Goal: Find specific page/section: Find specific page/section

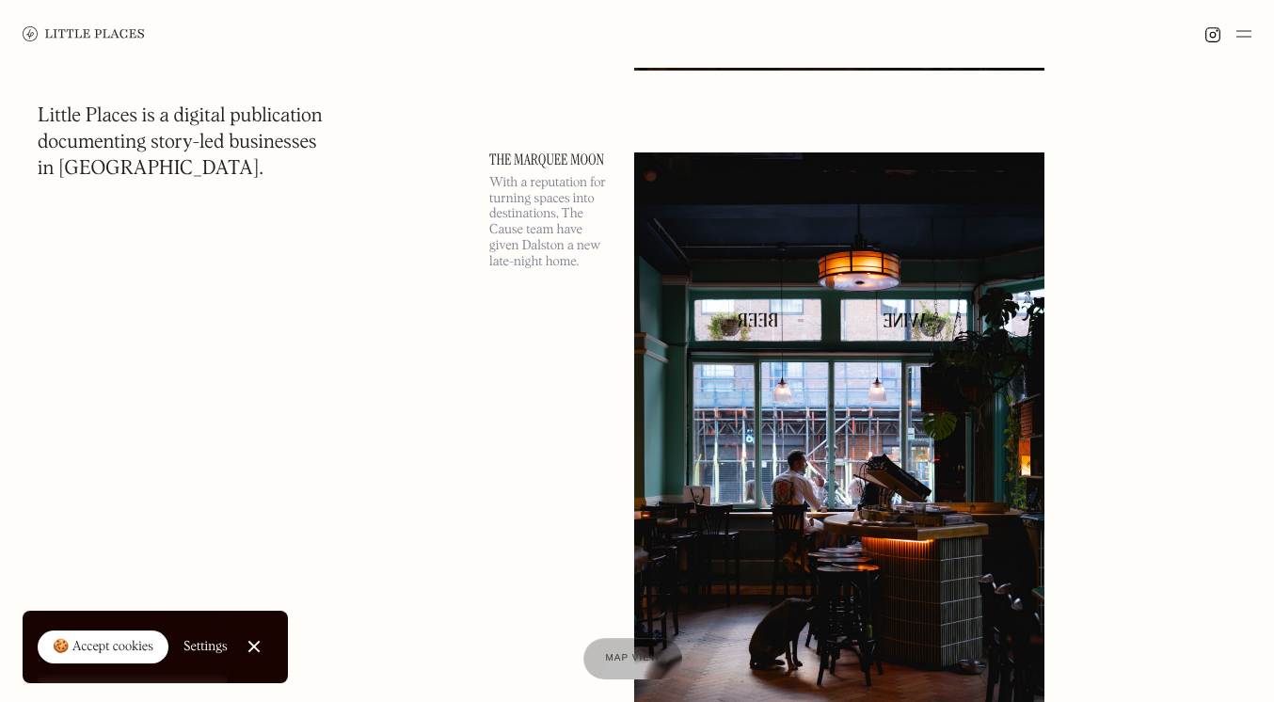
scroll to position [711, 0]
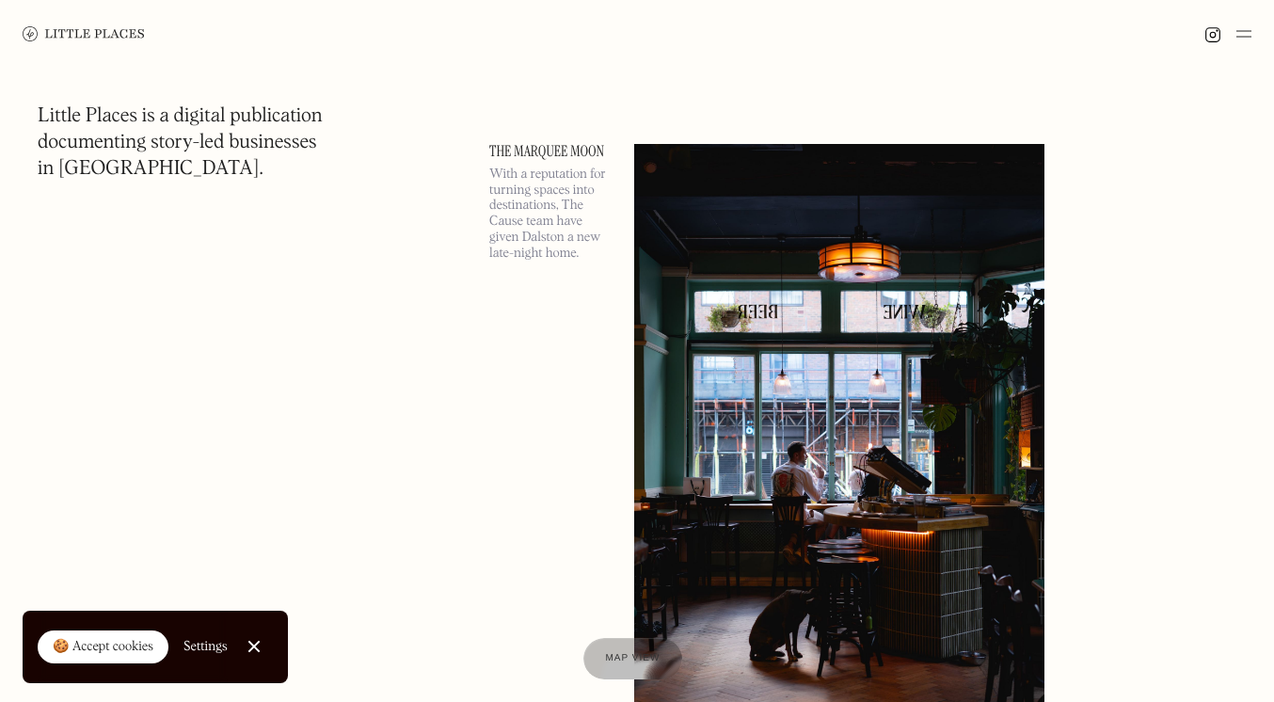
click at [557, 148] on link "The Marquee Moon" at bounding box center [550, 151] width 122 height 15
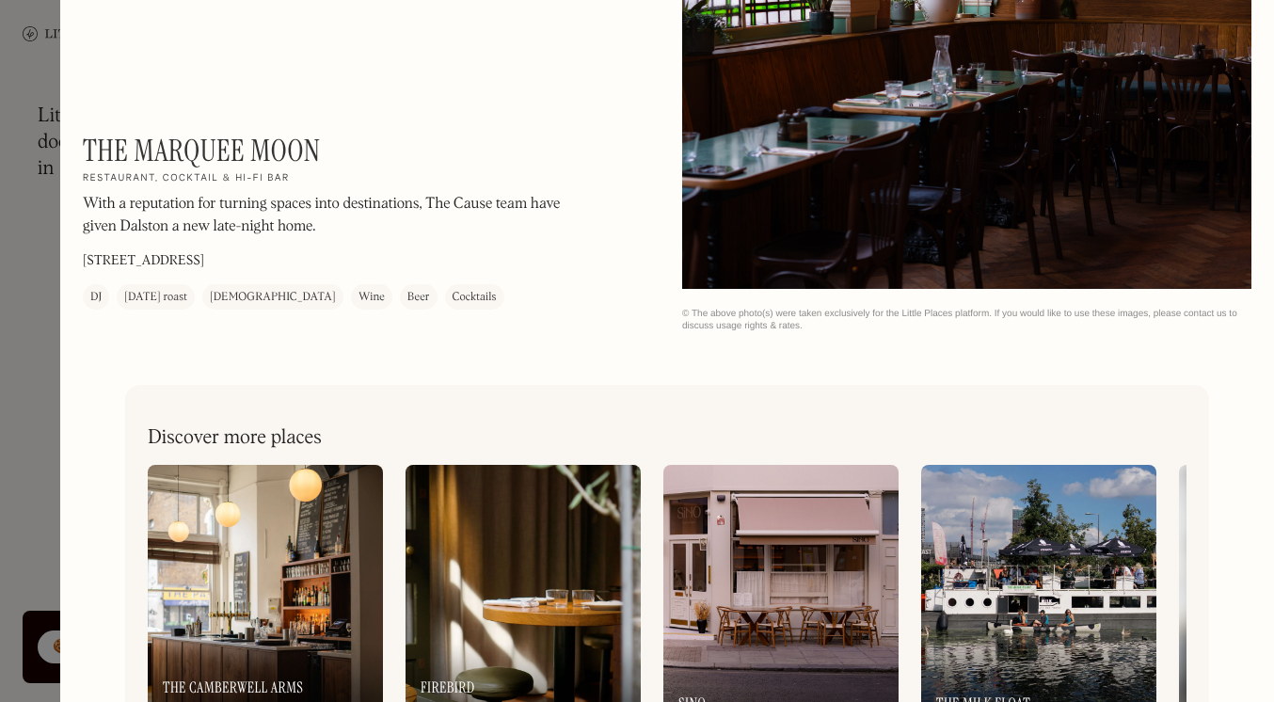
scroll to position [2723, 0]
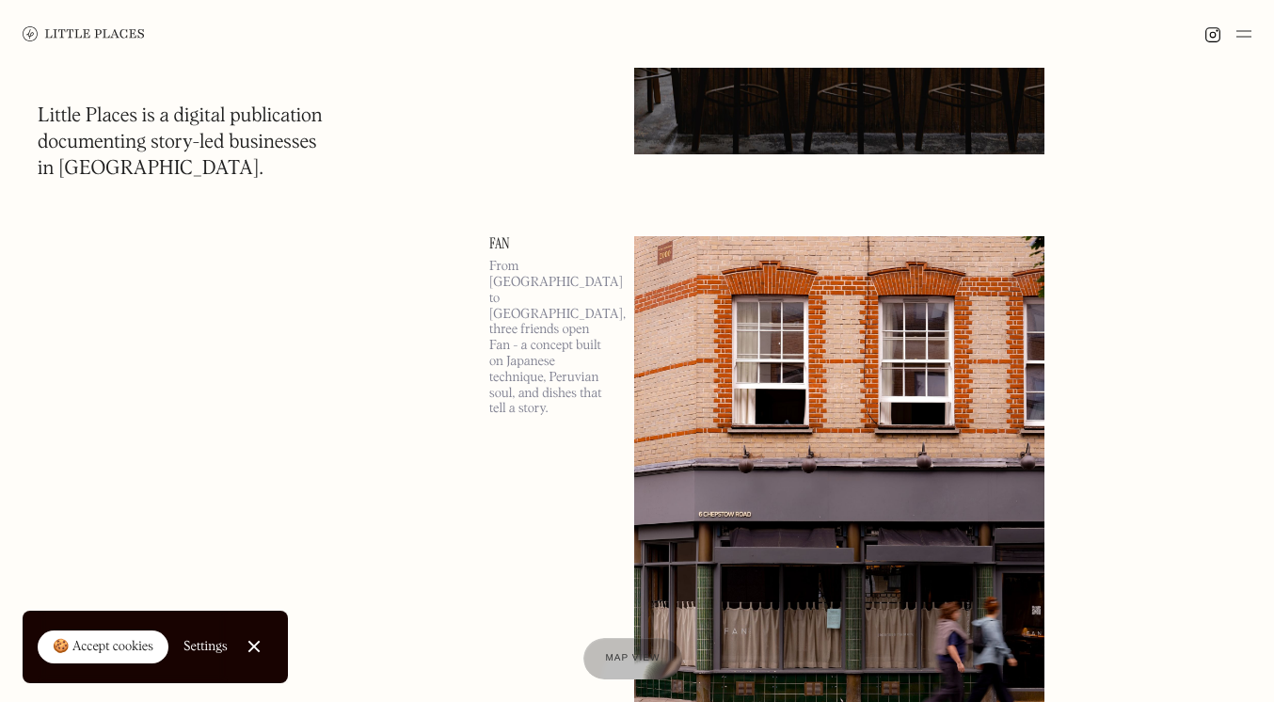
scroll to position [3150, 0]
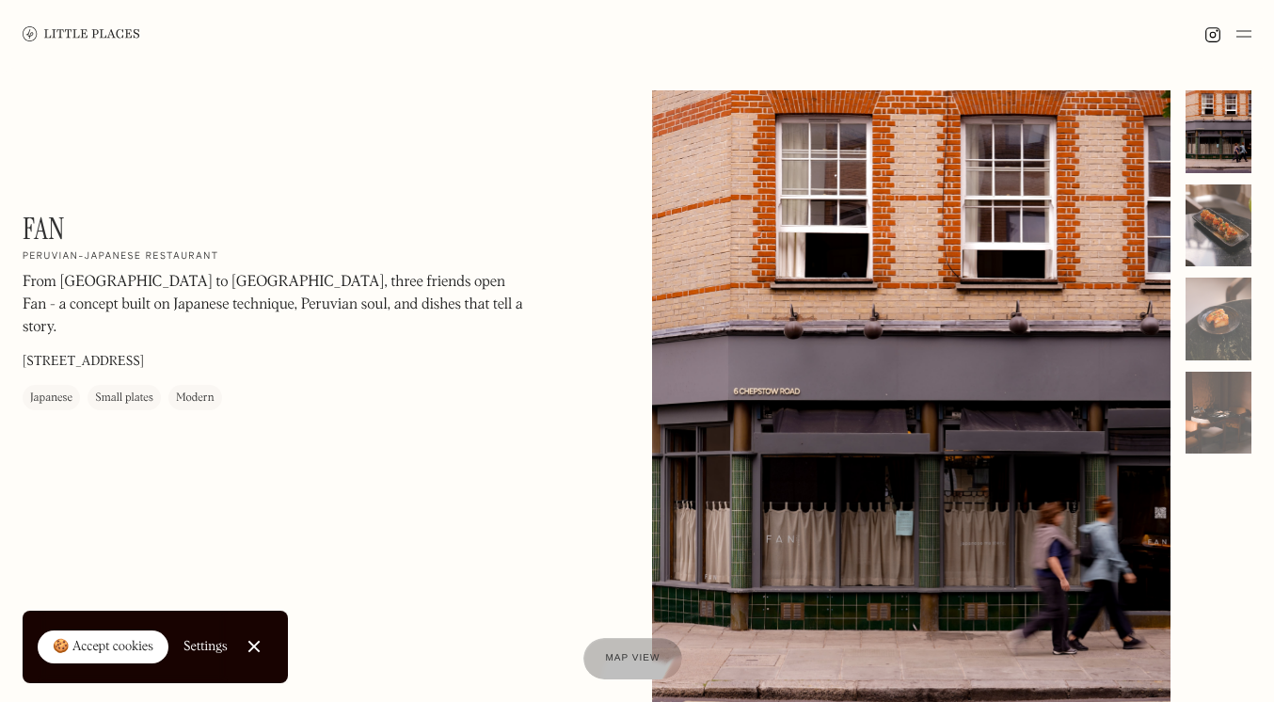
click at [1209, 222] on div at bounding box center [1218, 225] width 66 height 83
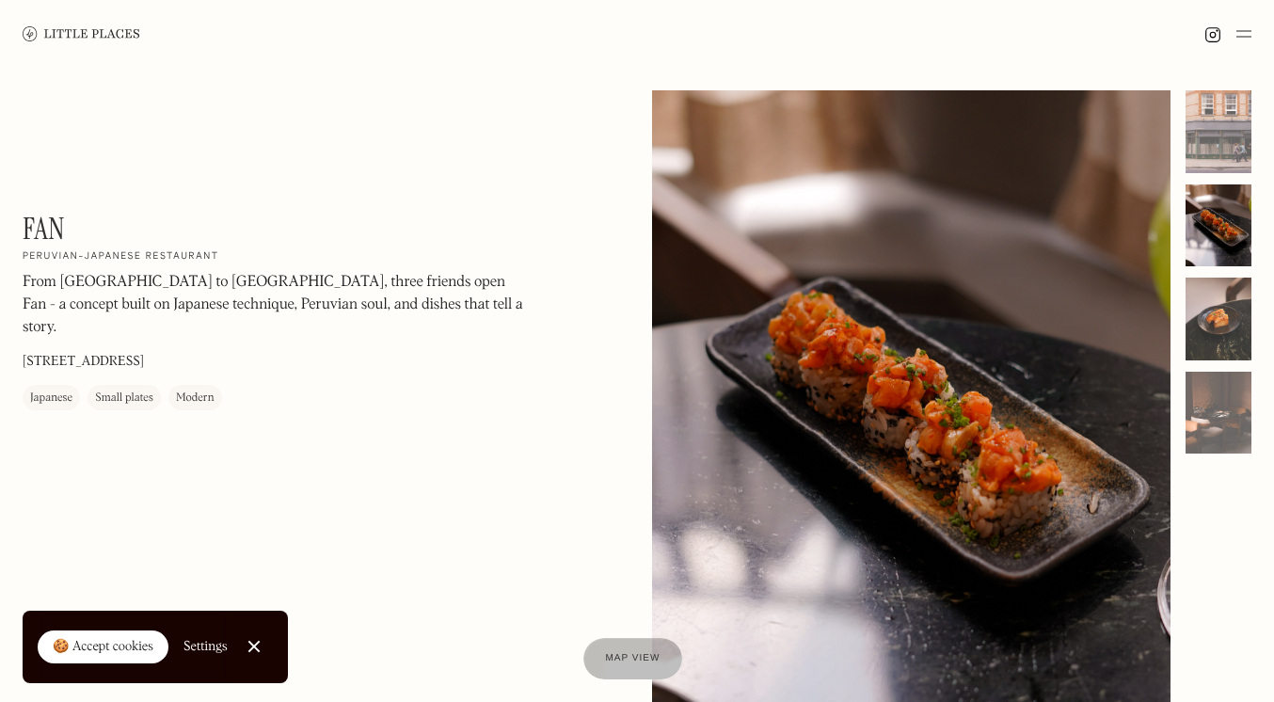
click at [1223, 305] on div at bounding box center [1218, 319] width 66 height 83
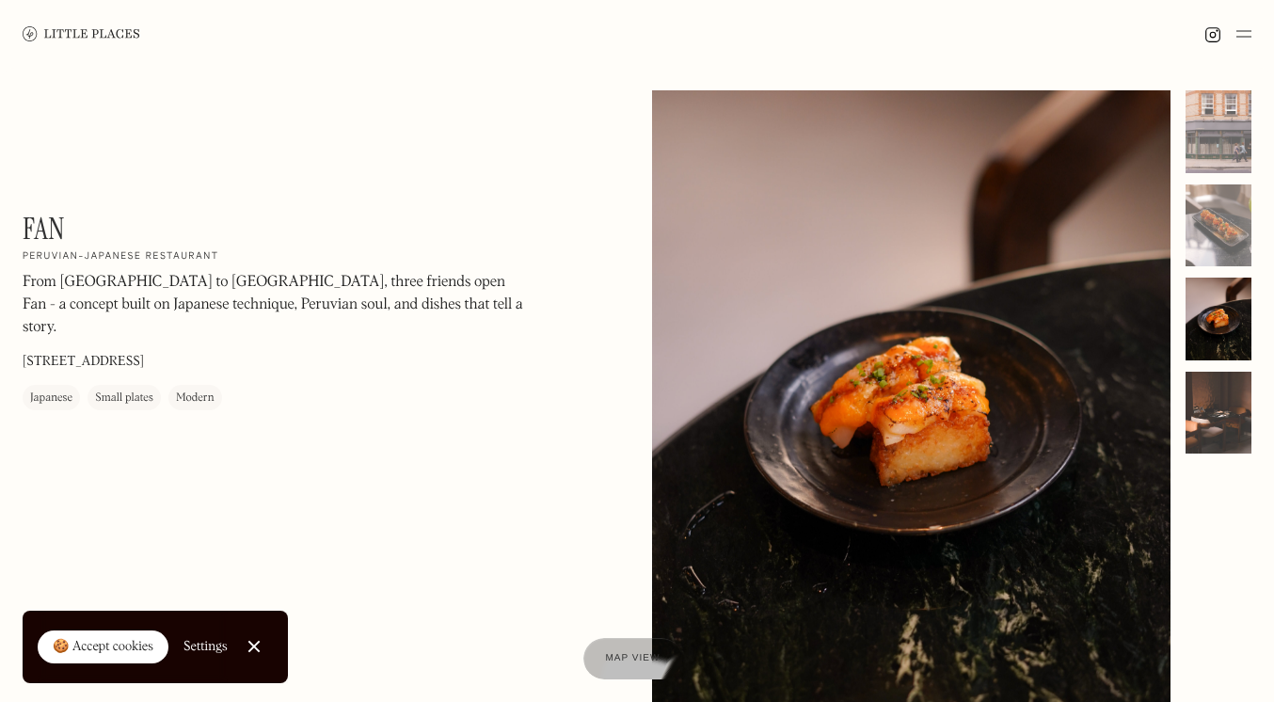
click at [1218, 415] on div at bounding box center [1218, 413] width 66 height 83
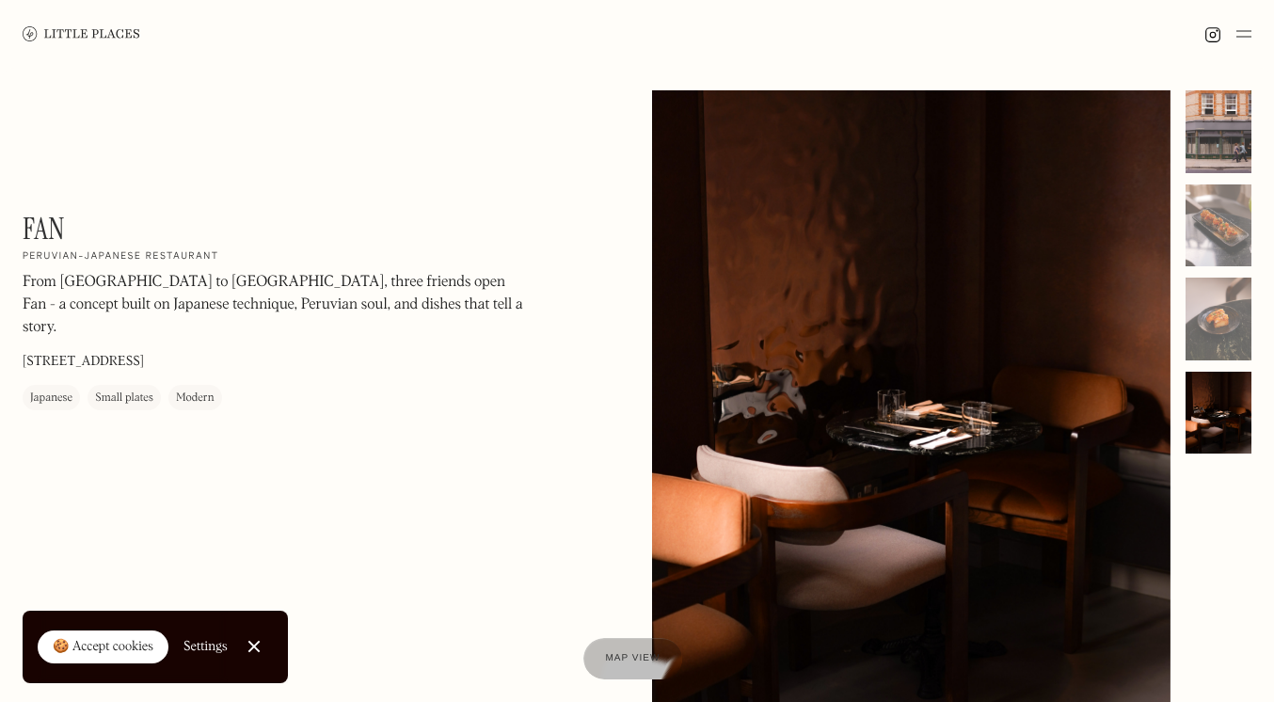
click at [1221, 131] on div at bounding box center [1218, 131] width 66 height 83
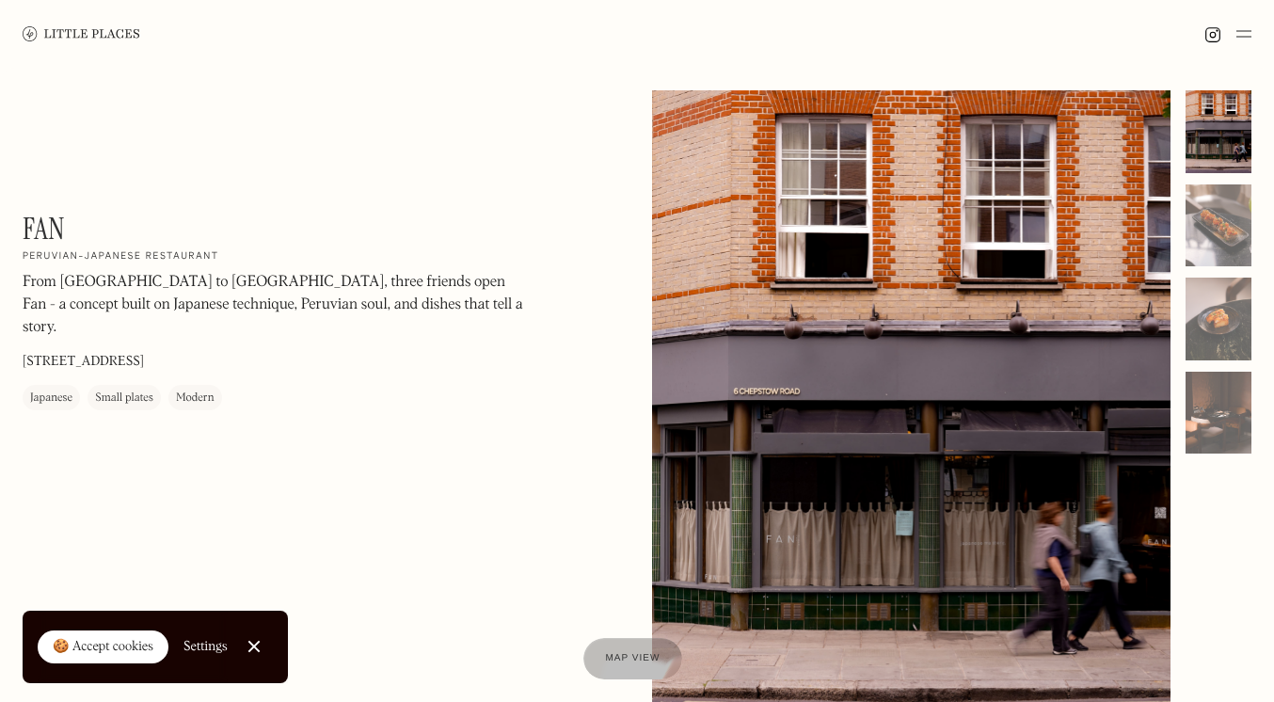
click at [204, 339] on div "Fan On Our Radar Peruvian-Japanese restaurant From Lima to London, three friend…" at bounding box center [277, 310] width 508 height 199
copy div "6 Chepstow Rd, London W2 5BH"
